Goal: Transaction & Acquisition: Purchase product/service

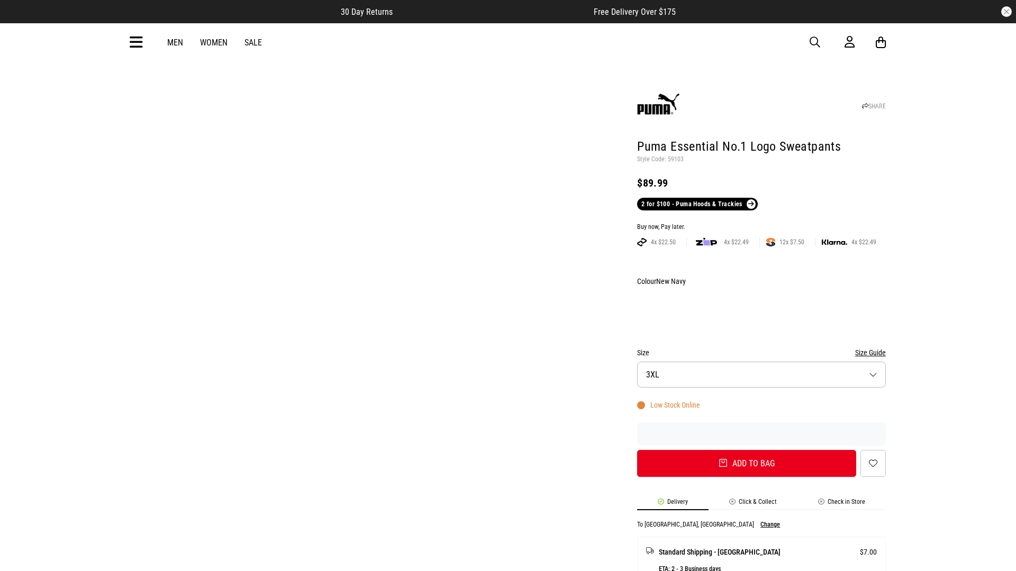
click at [761, 223] on div "Buy now, Pay later." at bounding box center [761, 227] width 249 height 8
click at [742, 450] on button "Add to bag" at bounding box center [742, 463] width 219 height 27
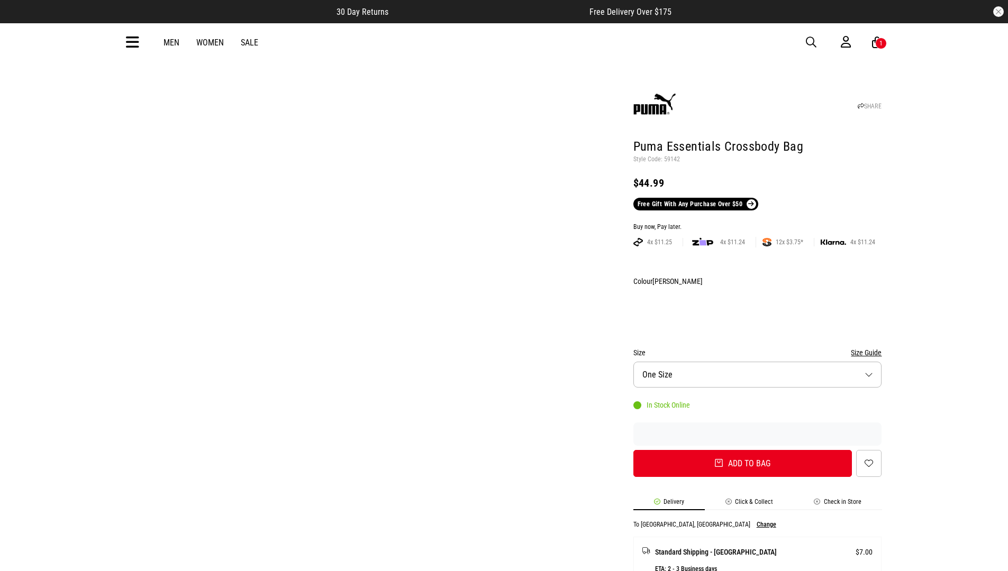
click at [757, 223] on div "Buy now, Pay later." at bounding box center [757, 227] width 249 height 8
click at [742, 450] on button "Add to bag" at bounding box center [742, 463] width 219 height 27
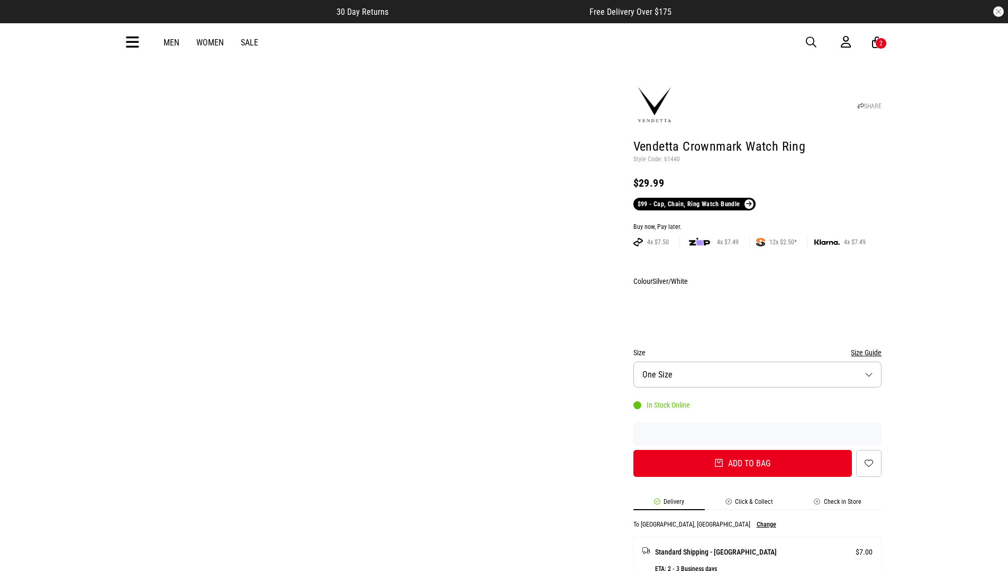
click at [757, 223] on div "Buy now, Pay later." at bounding box center [757, 227] width 249 height 8
click at [742, 450] on button "Add to bag" at bounding box center [742, 463] width 219 height 27
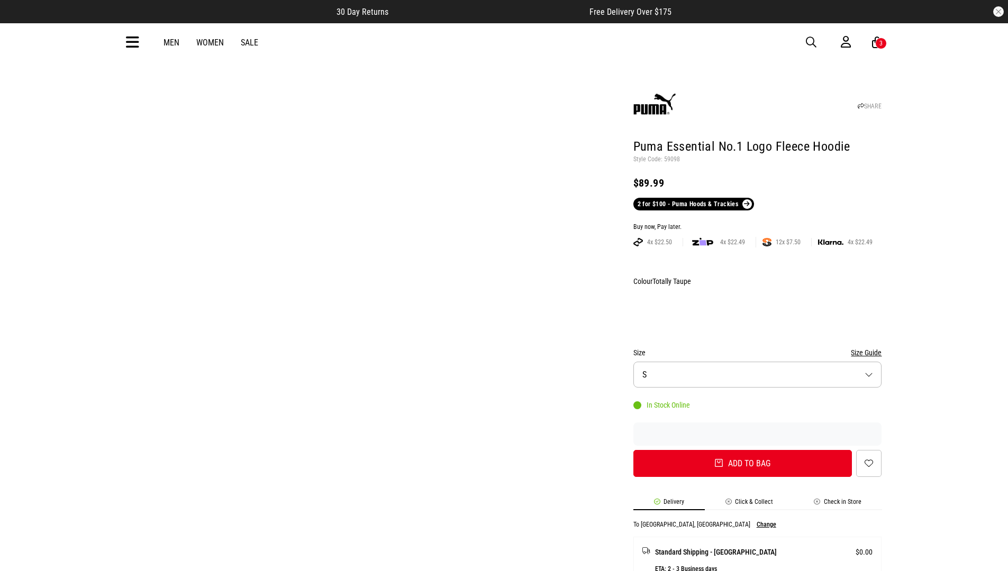
click at [757, 223] on div "Buy now, Pay later." at bounding box center [757, 227] width 249 height 8
click at [742, 450] on button "Add to bag" at bounding box center [742, 463] width 219 height 27
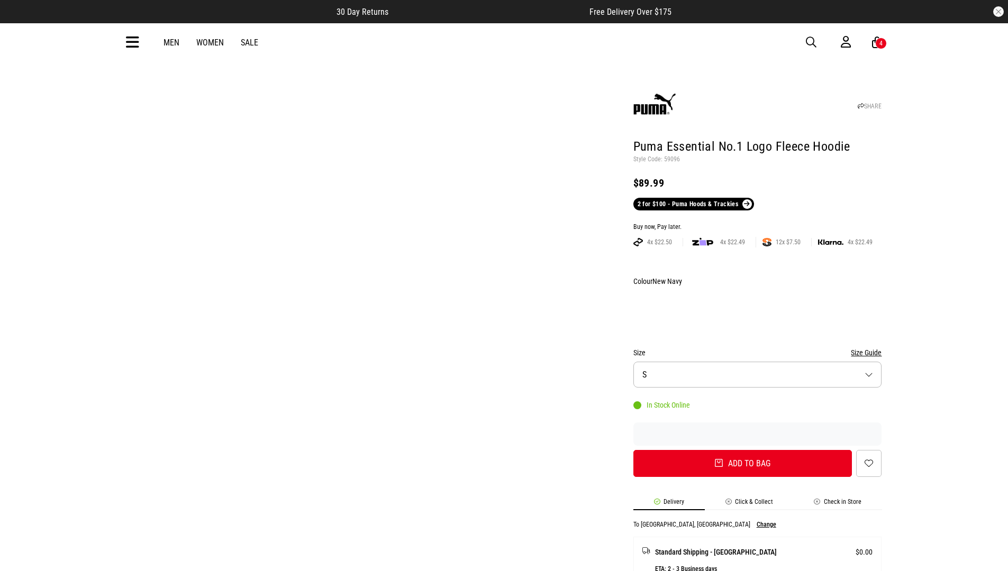
click at [757, 223] on div "Buy now, Pay later." at bounding box center [757, 227] width 249 height 8
click at [742, 450] on button "Add to bag" at bounding box center [742, 463] width 219 height 27
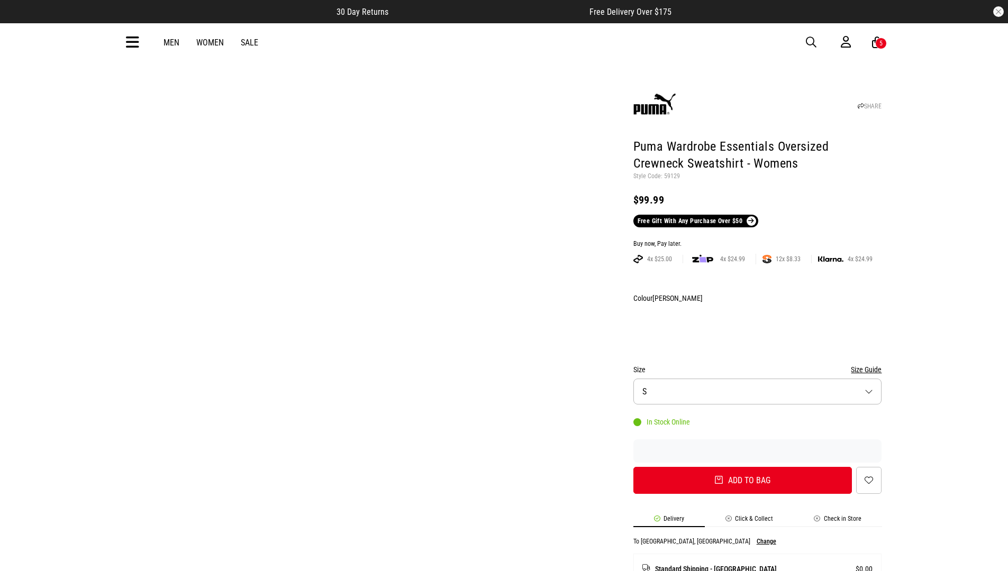
click at [757, 240] on div "Buy now, Pay later." at bounding box center [757, 244] width 249 height 8
click at [742, 467] on button "Add to bag" at bounding box center [742, 480] width 219 height 27
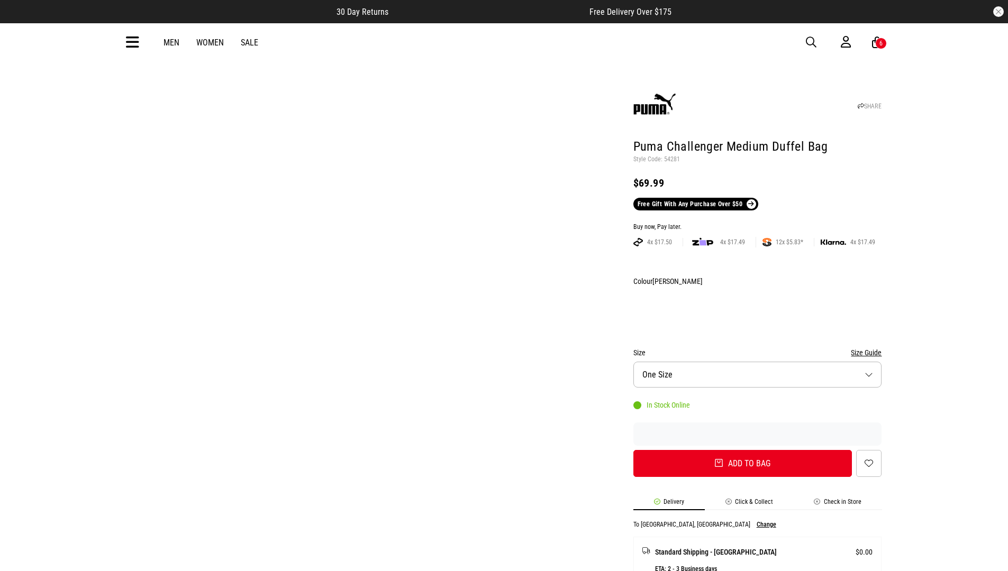
click at [757, 223] on div "Buy now, Pay later." at bounding box center [757, 227] width 249 height 8
click at [742, 450] on button "Add to bag" at bounding box center [742, 463] width 219 height 27
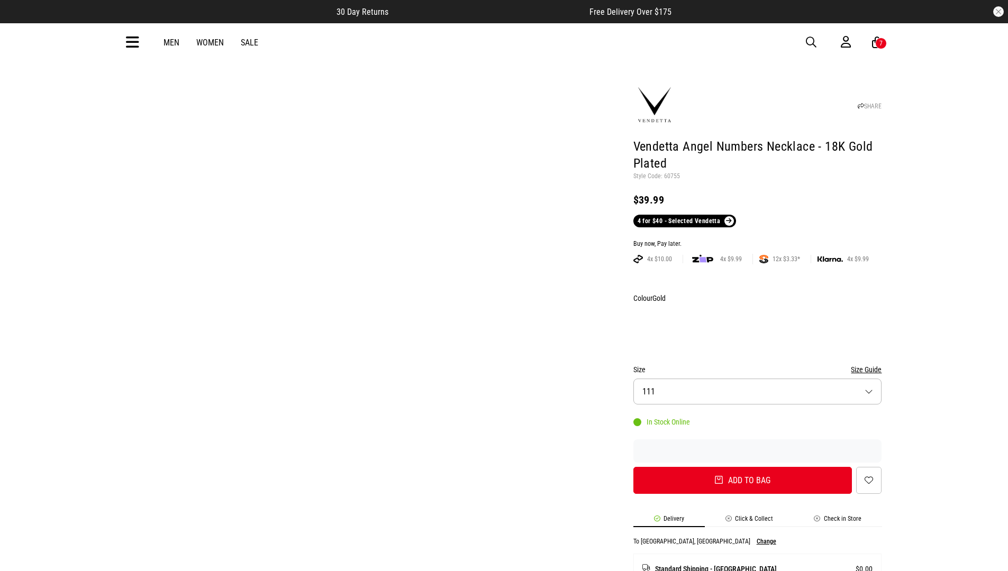
click at [757, 240] on div "Buy now, Pay later." at bounding box center [757, 244] width 249 height 8
click at [742, 467] on button "Add to bag" at bounding box center [742, 480] width 219 height 27
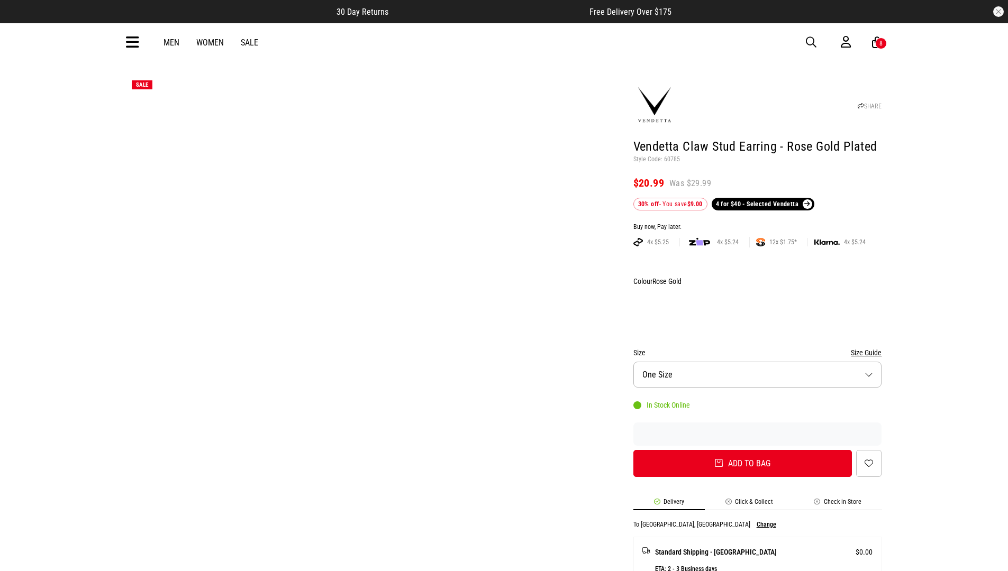
click at [757, 223] on div "Buy now, Pay later." at bounding box center [757, 227] width 249 height 8
click at [742, 450] on button "Add to bag" at bounding box center [742, 463] width 219 height 27
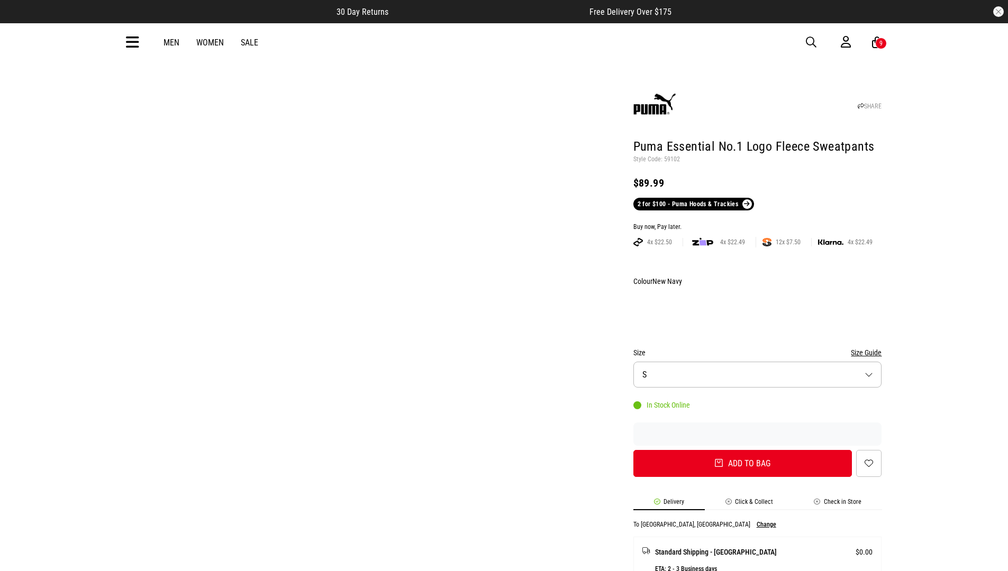
click at [757, 223] on div "Buy now, Pay later." at bounding box center [757, 227] width 249 height 8
click at [742, 450] on button "Add to bag" at bounding box center [742, 463] width 219 height 27
